Goal: Information Seeking & Learning: Learn about a topic

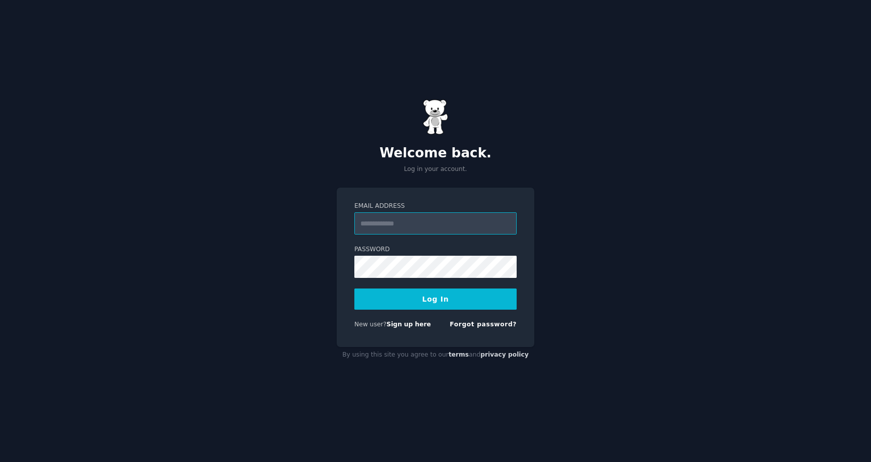
type input "**********"
click at [451, 307] on button "Log In" at bounding box center [435, 298] width 162 height 21
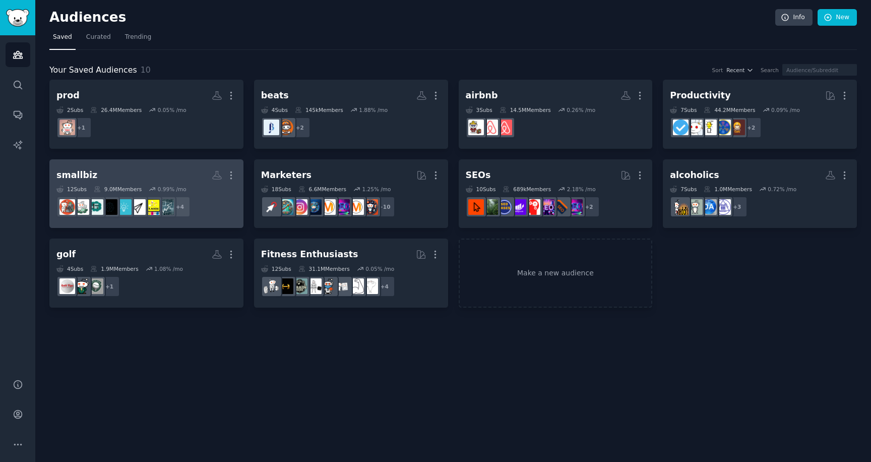
click at [184, 171] on h2 "smallbiz Custom Audience More" at bounding box center [146, 175] width 180 height 18
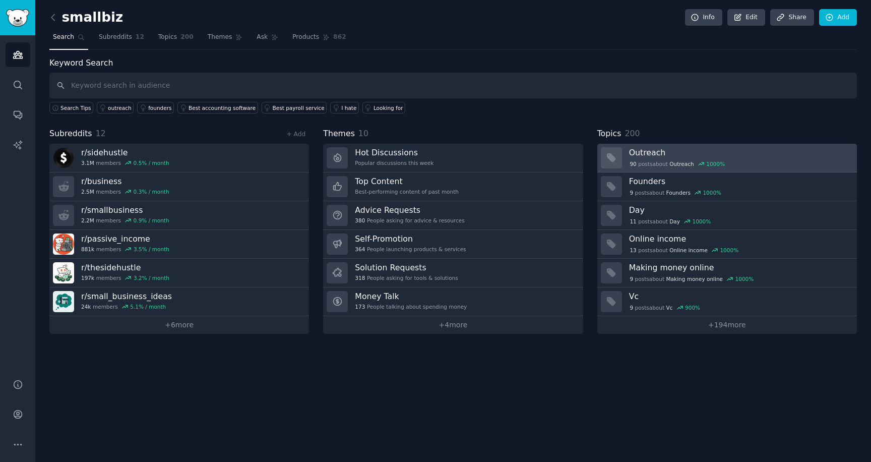
click at [665, 153] on h3 "Outreach" at bounding box center [739, 152] width 221 height 11
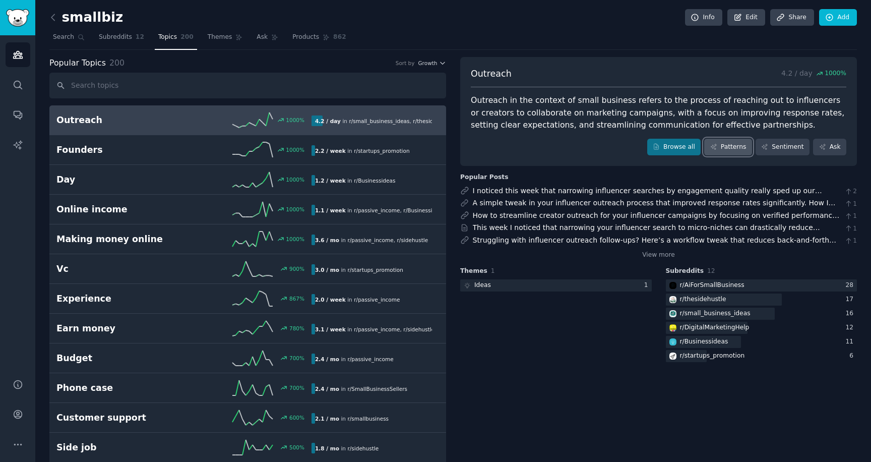
click at [725, 145] on link "Patterns" at bounding box center [727, 147] width 47 height 17
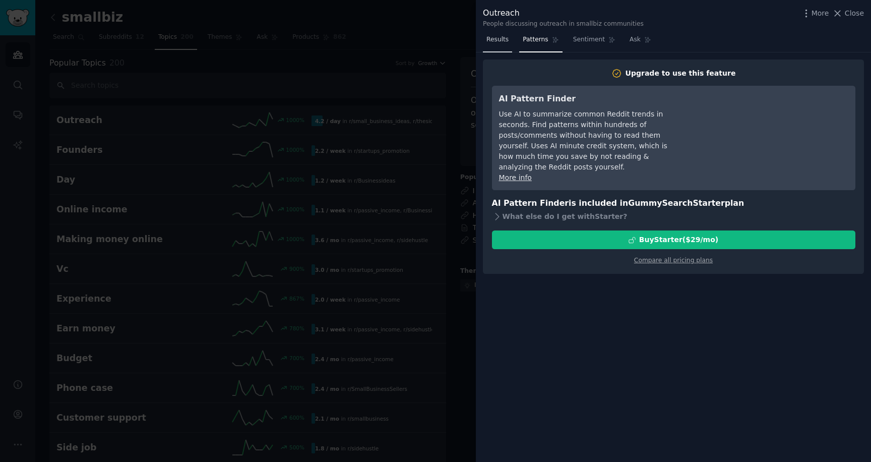
click at [496, 40] on span "Results" at bounding box center [497, 39] width 22 height 9
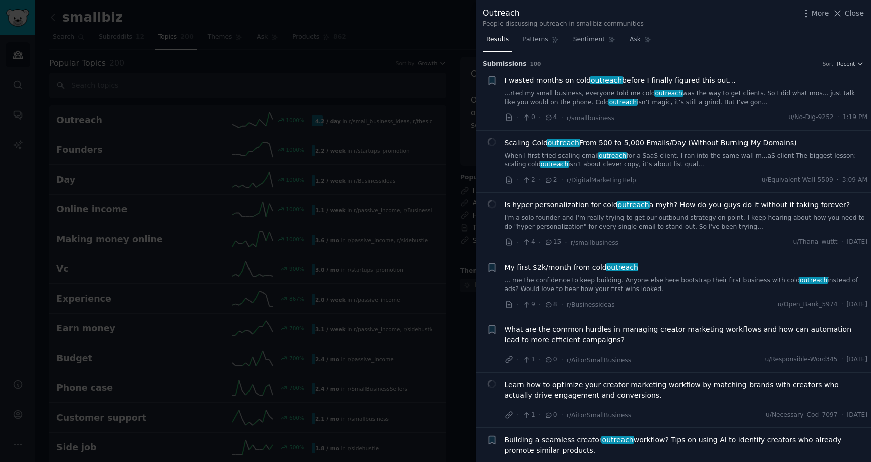
click at [599, 280] on link "... me the confidence to keep building. Anyone else here bootstrap their first …" at bounding box center [685, 285] width 363 height 18
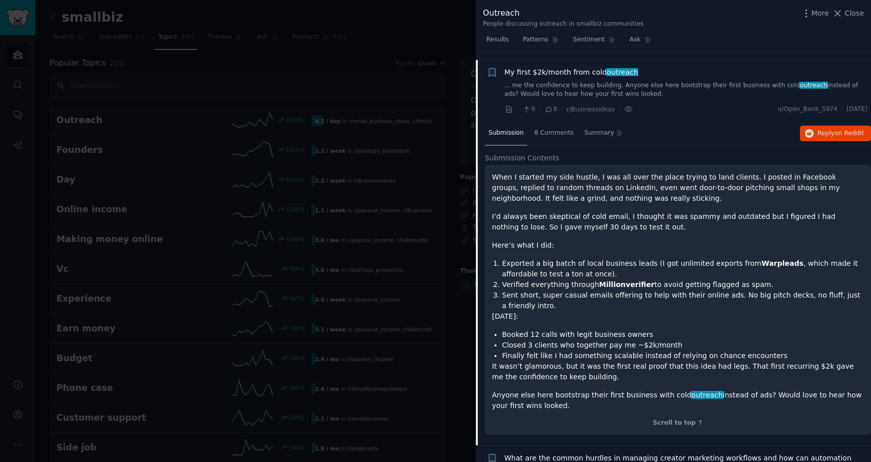
scroll to position [203, 0]
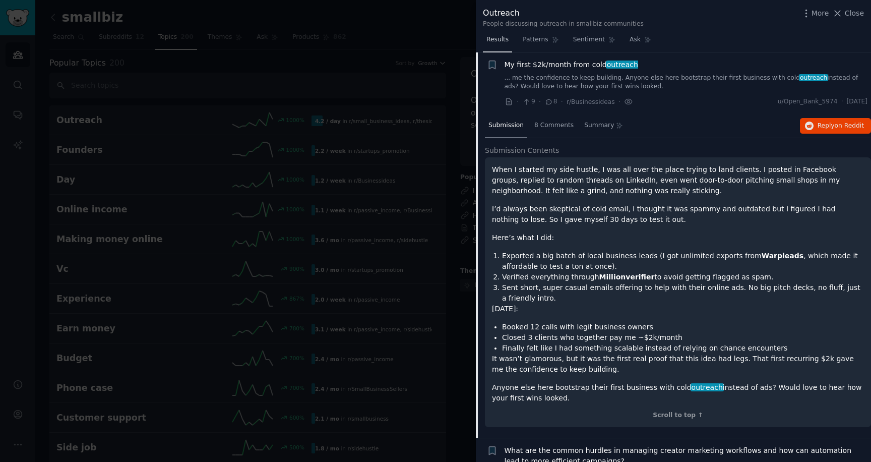
click at [499, 43] on span "Results" at bounding box center [497, 39] width 22 height 9
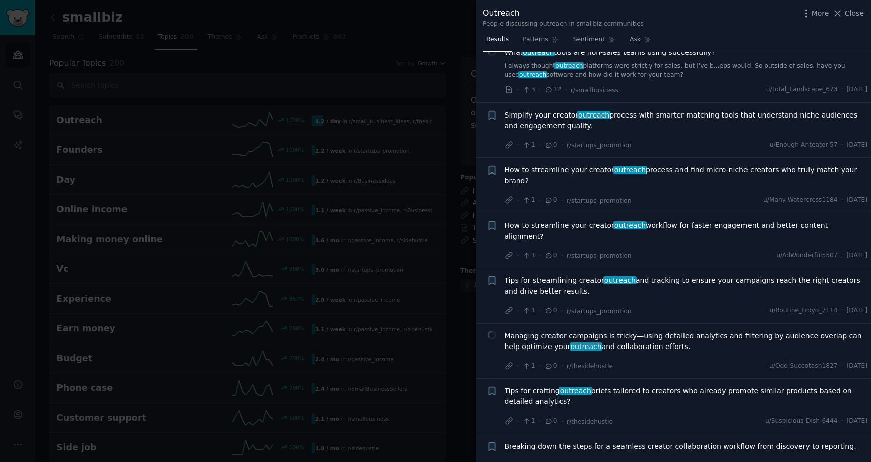
scroll to position [773, 0]
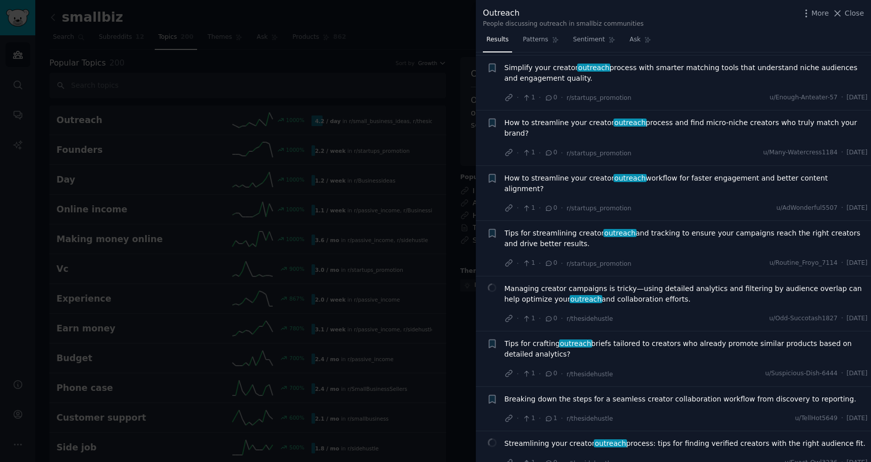
click at [407, 39] on div at bounding box center [435, 231] width 871 height 462
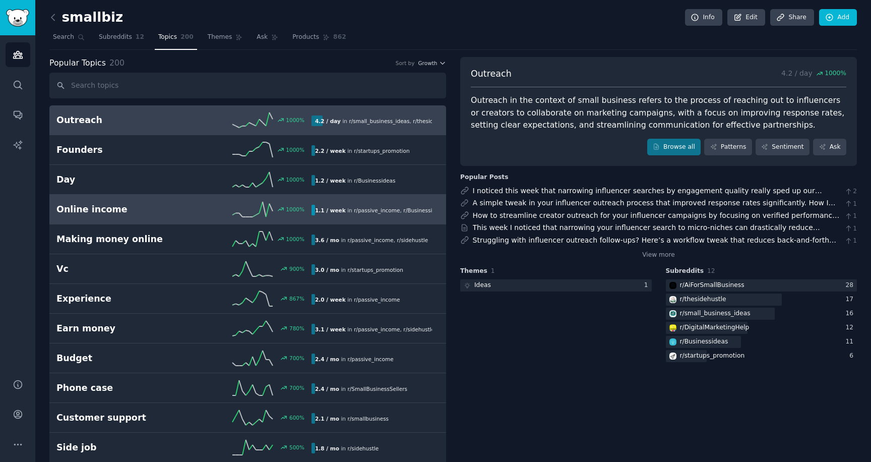
click at [393, 209] on span "r/ passive_income" at bounding box center [377, 210] width 46 height 6
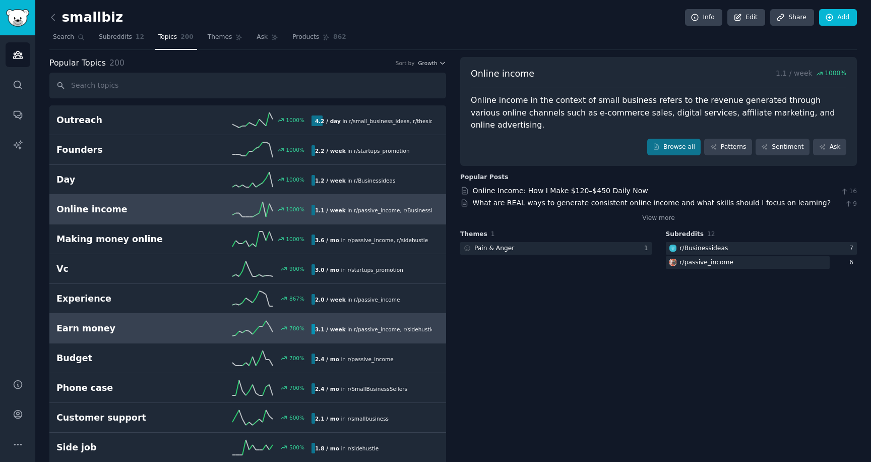
click at [174, 325] on h2 "Earn money" at bounding box center [119, 328] width 127 height 13
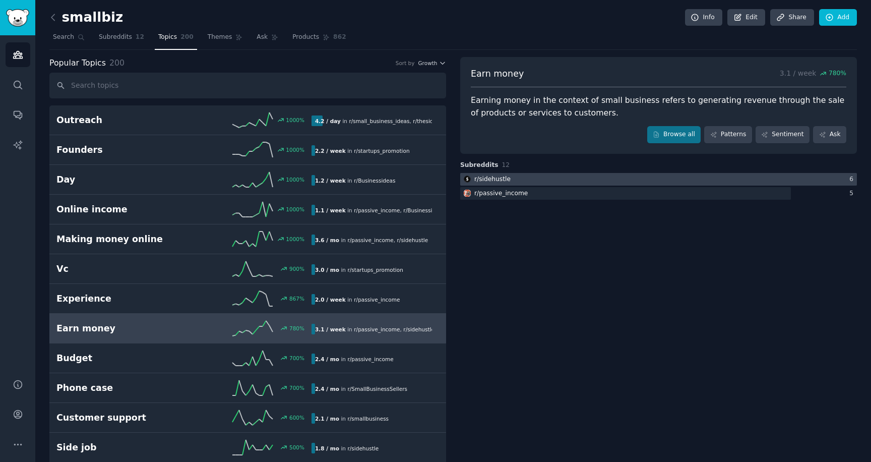
click at [531, 183] on div at bounding box center [658, 179] width 397 height 13
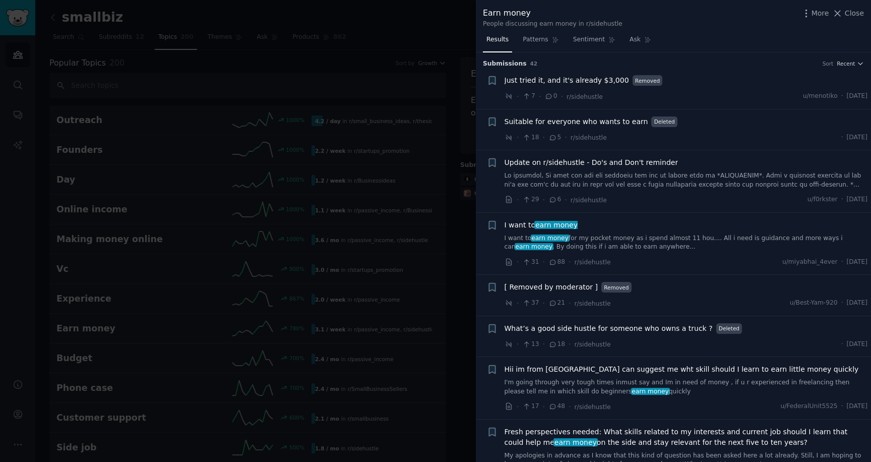
click at [277, 77] on div at bounding box center [435, 231] width 871 height 462
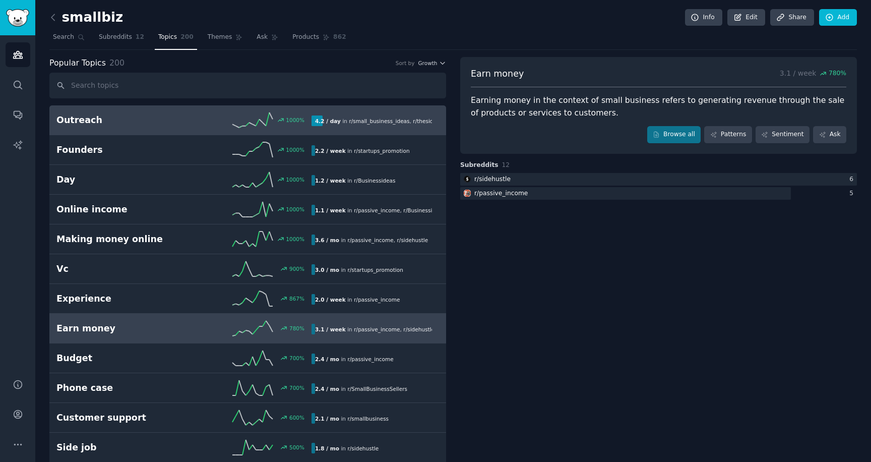
click at [213, 123] on div "1000 %" at bounding box center [247, 119] width 127 height 15
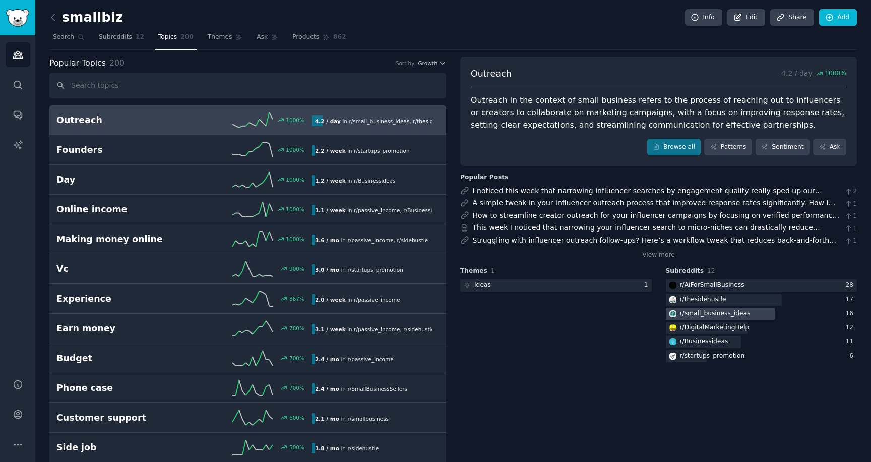
click at [713, 313] on div "r/ small_business_ideas" at bounding box center [715, 313] width 71 height 9
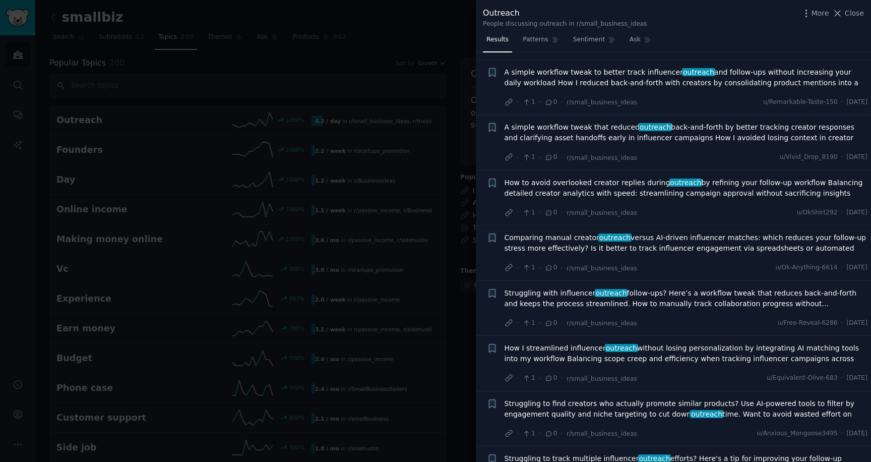
scroll to position [294, 0]
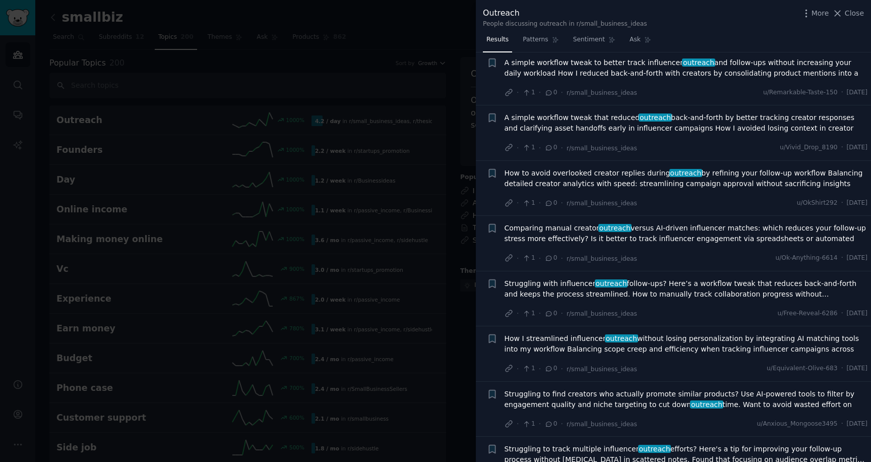
click at [427, 37] on div at bounding box center [435, 231] width 871 height 462
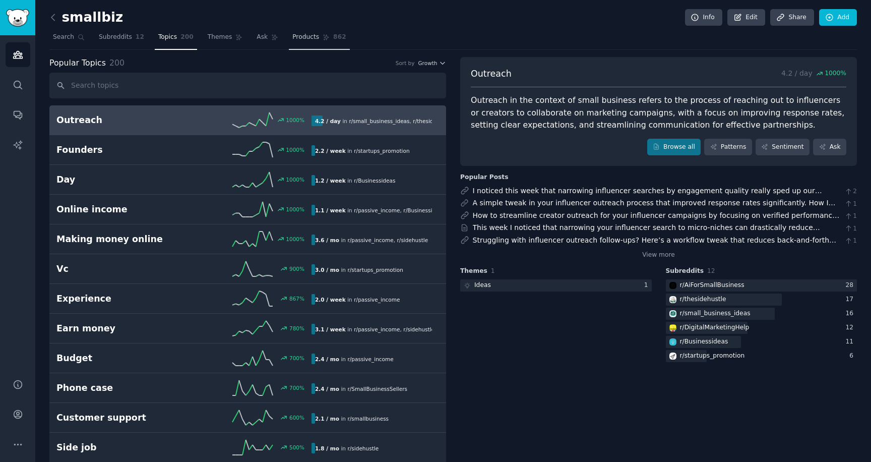
click at [298, 41] on span "Products" at bounding box center [305, 37] width 27 height 9
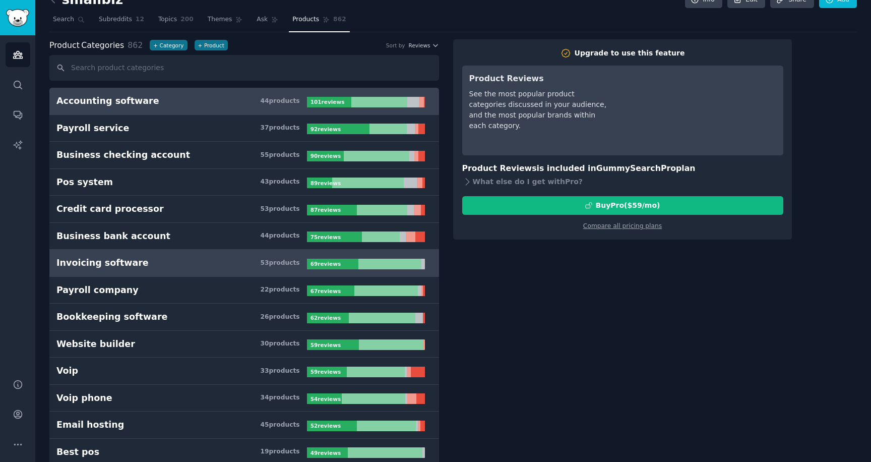
scroll to position [23, 0]
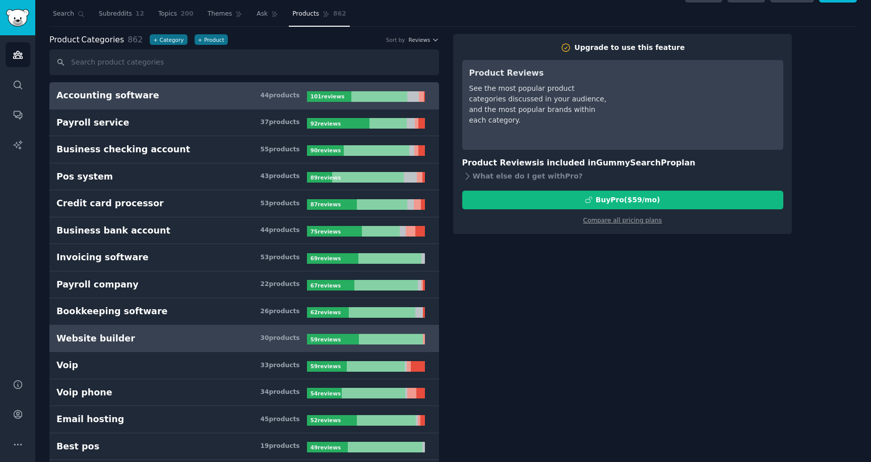
click at [181, 338] on h3 "Website builder 30 product s" at bounding box center [181, 338] width 250 height 13
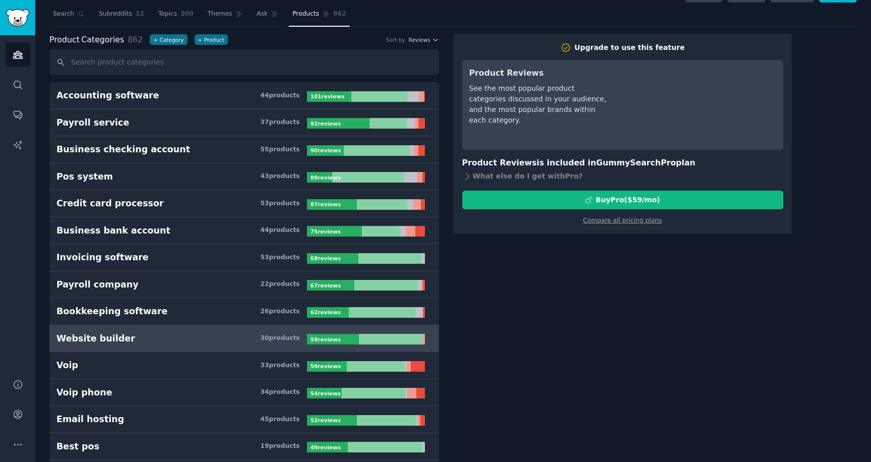
scroll to position [17, 0]
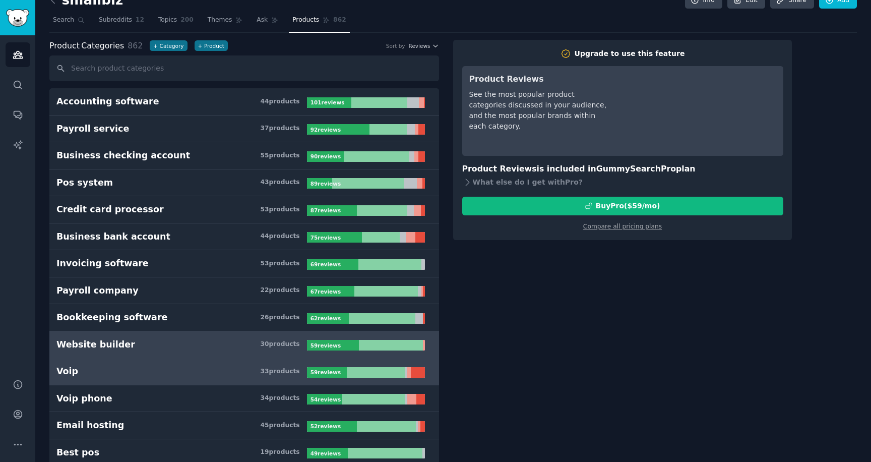
click at [231, 375] on h3 "Voip 33 product s" at bounding box center [181, 371] width 250 height 13
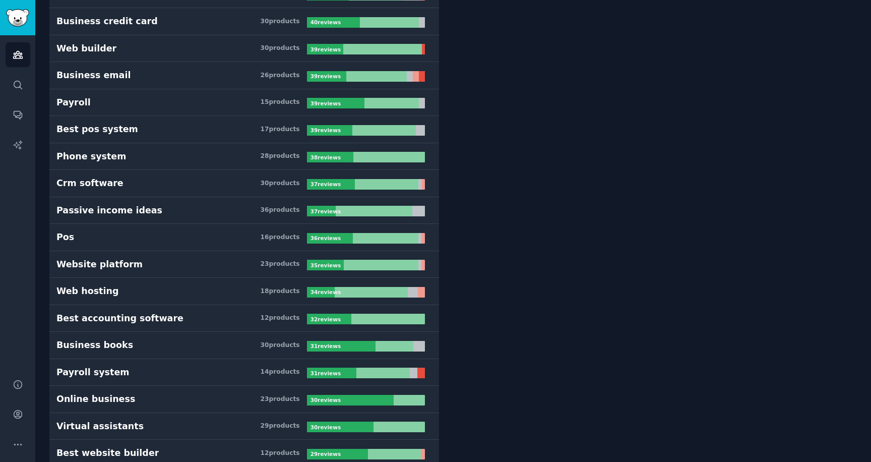
scroll to position [717, 0]
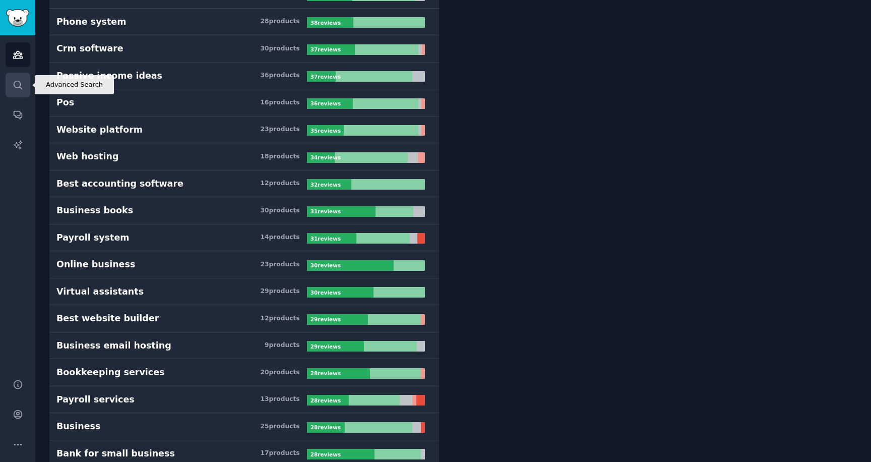
click at [17, 78] on link "Search" at bounding box center [18, 85] width 25 height 25
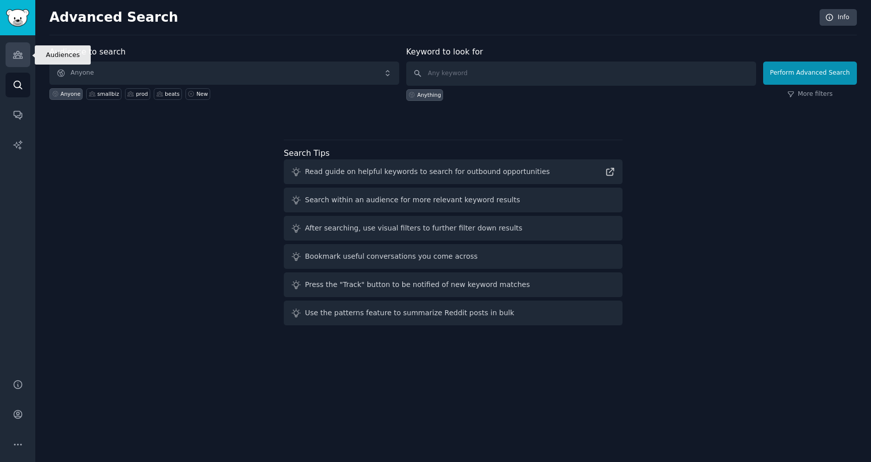
click at [15, 57] on icon "Sidebar" at bounding box center [17, 54] width 9 height 7
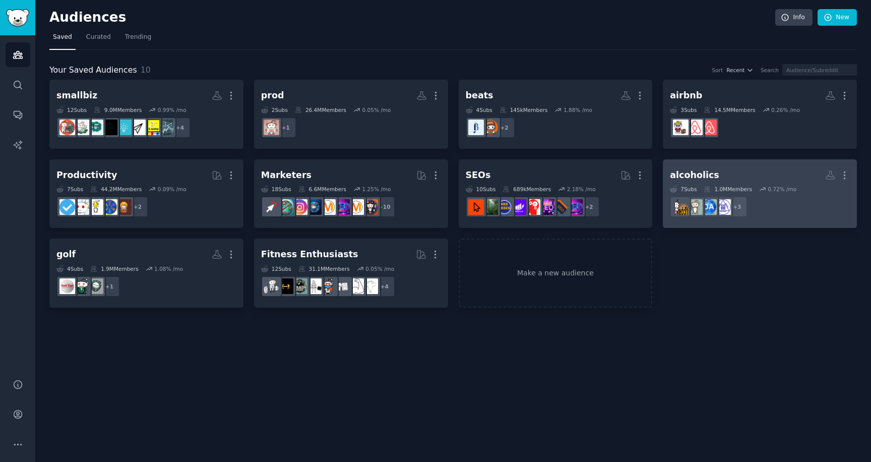
click at [768, 167] on h2 "alcoholics More" at bounding box center [760, 175] width 180 height 18
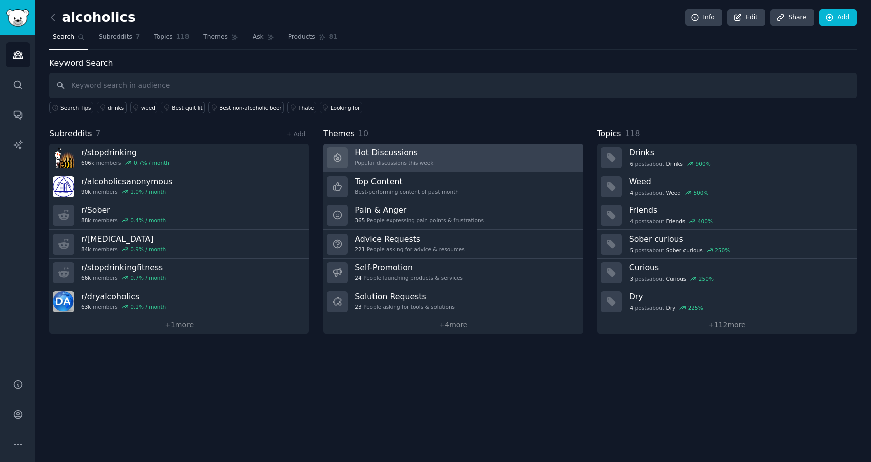
click at [527, 156] on link "Hot Discussions Popular discussions this week" at bounding box center [453, 158] width 260 height 29
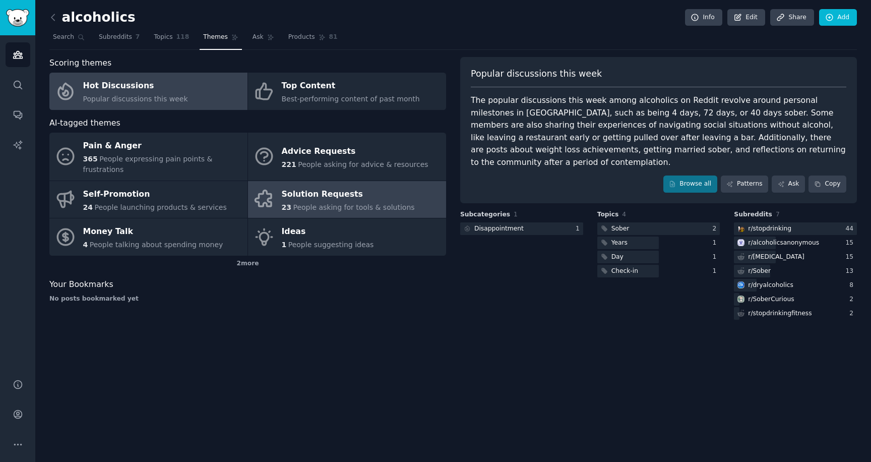
click at [319, 186] on div "Solution Requests" at bounding box center [348, 194] width 133 height 16
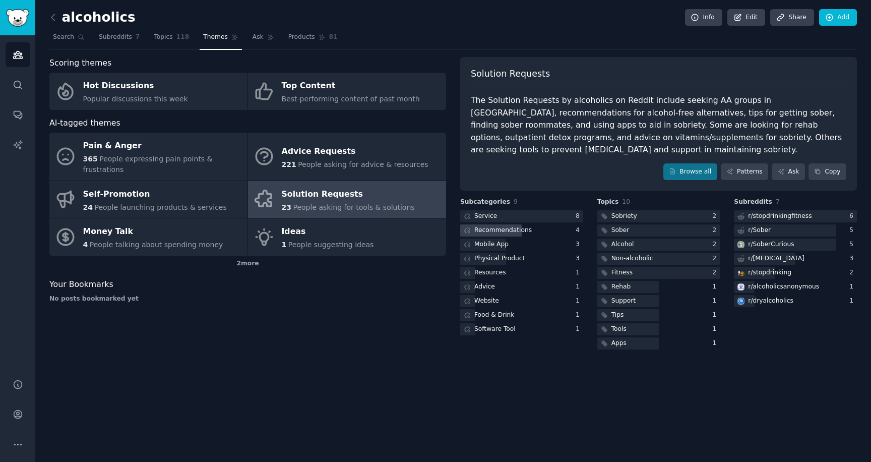
click at [523, 231] on div "Recommendations" at bounding box center [502, 230] width 57 height 9
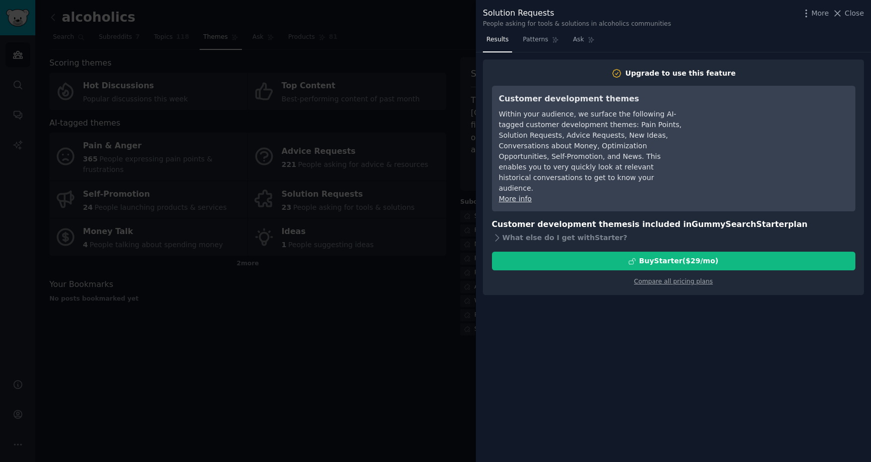
click at [455, 26] on div at bounding box center [435, 231] width 871 height 462
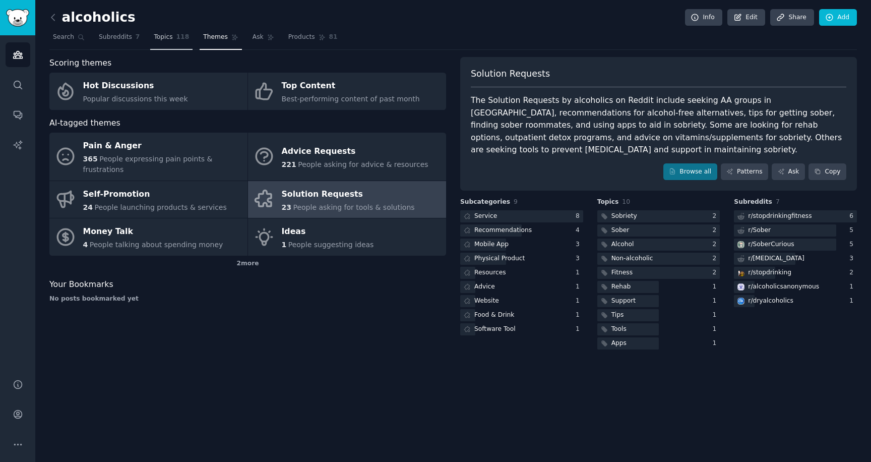
click at [162, 42] on link "Topics 118" at bounding box center [171, 39] width 42 height 21
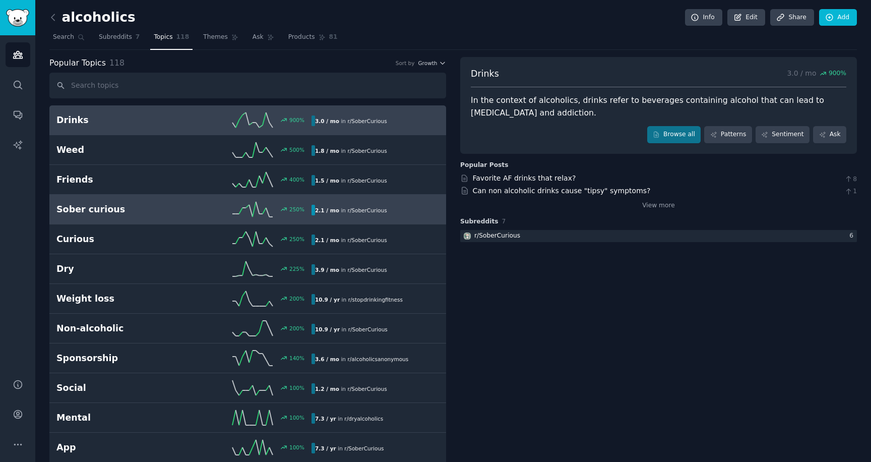
click at [164, 212] on h2 "Sober curious" at bounding box center [119, 209] width 127 height 13
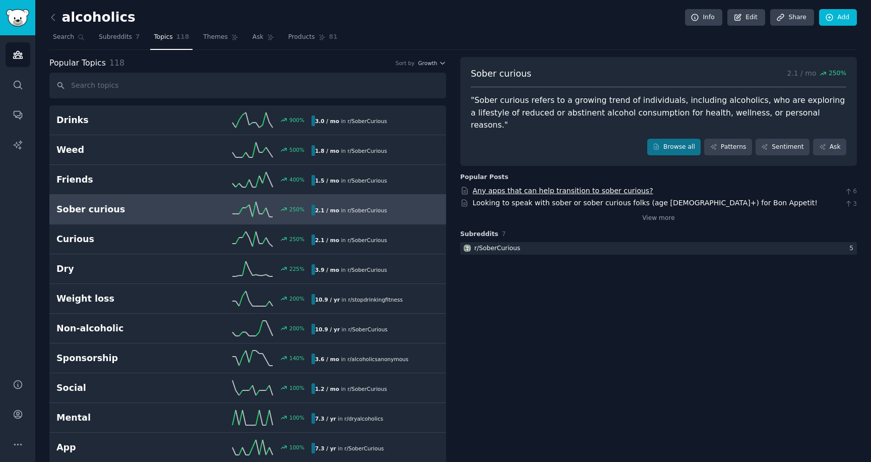
click at [493, 186] on link "Any apps that can help transition to sober curious?" at bounding box center [563, 190] width 180 height 8
